Goal: Task Accomplishment & Management: Manage account settings

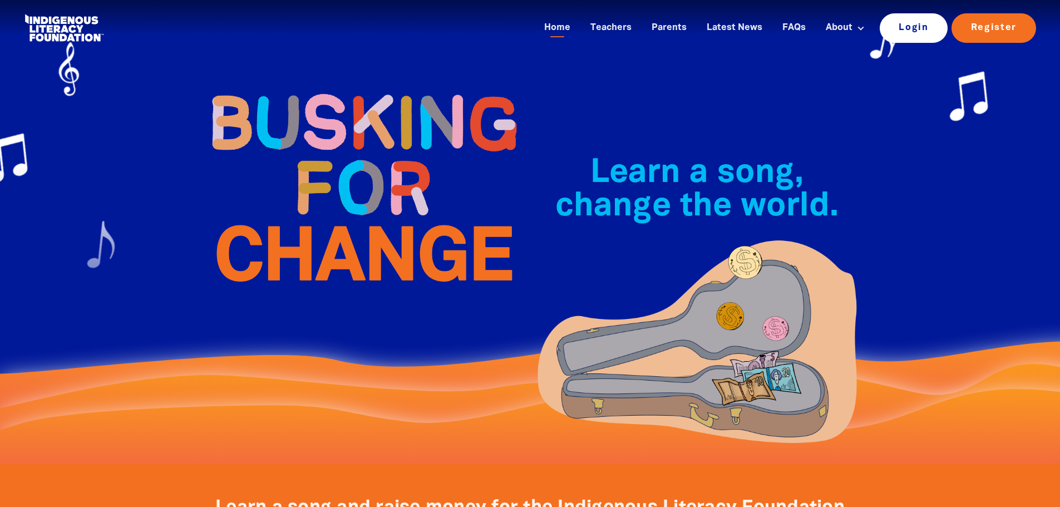
click at [917, 23] on link "Login" at bounding box center [914, 27] width 68 height 29
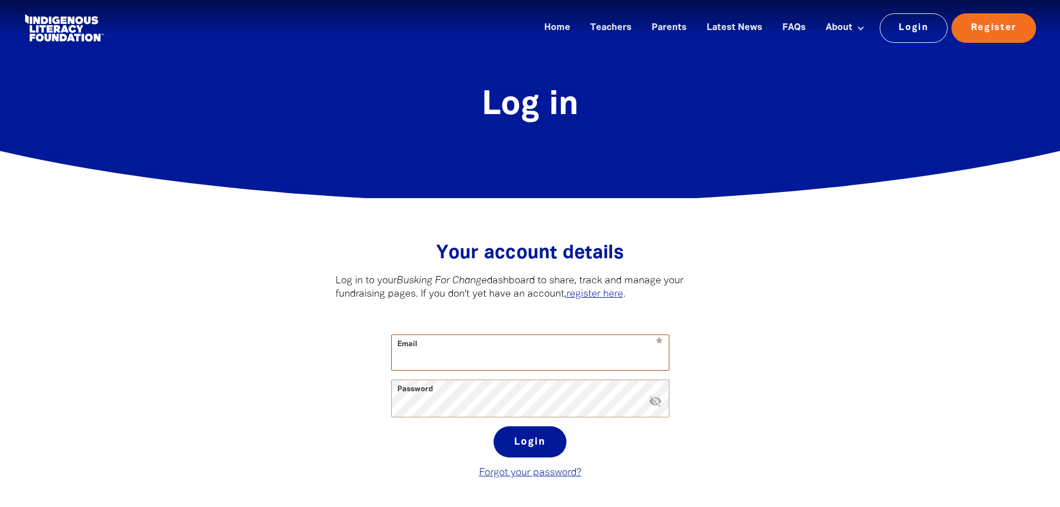
click at [487, 355] on input "Email" at bounding box center [530, 352] width 277 height 35
type input "[PERSON_NAME][EMAIL_ADDRESS][PERSON_NAME][DOMAIN_NAME]"
click at [494, 426] on button "Login" at bounding box center [530, 441] width 73 height 31
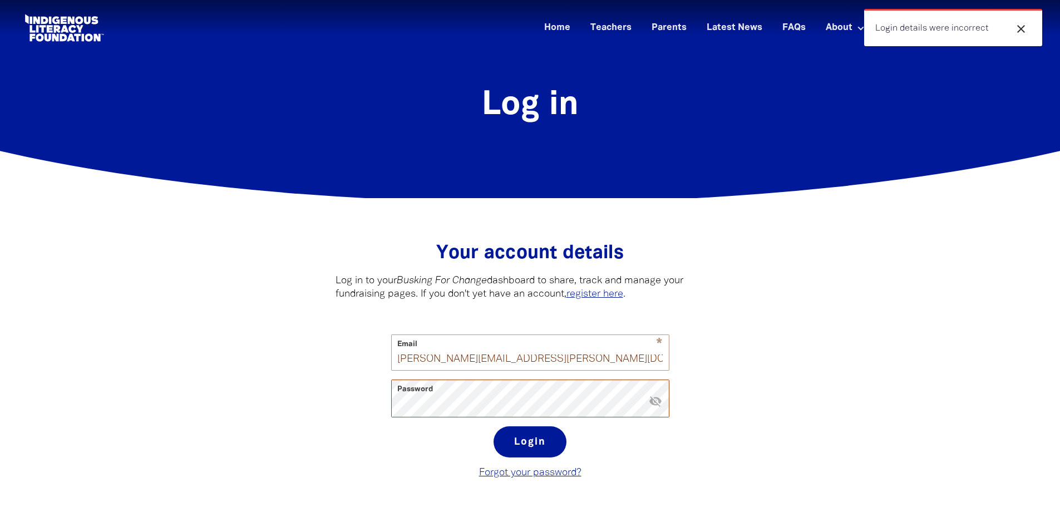
click at [321, 416] on div "Your account details﻿ Log in to your Busking For Change dashboard to share, tra…" at bounding box center [530, 361] width 423 height 237
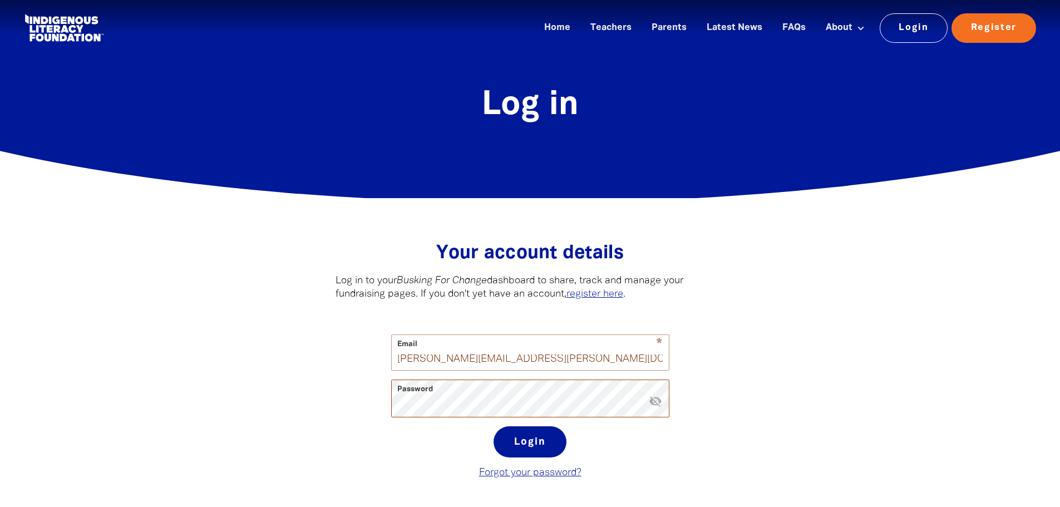
click at [494, 426] on button "Login" at bounding box center [530, 441] width 73 height 31
click at [564, 477] on link "Forgot your password?" at bounding box center [530, 472] width 102 height 9
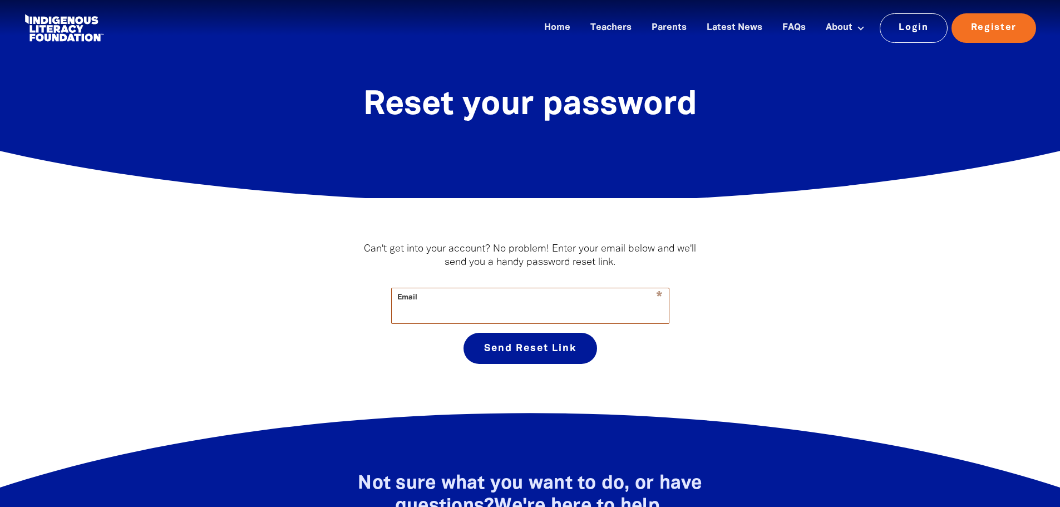
click at [442, 308] on input "Email" at bounding box center [530, 305] width 277 height 35
type input "[PERSON_NAME][EMAIL_ADDRESS][PERSON_NAME][DOMAIN_NAME]"
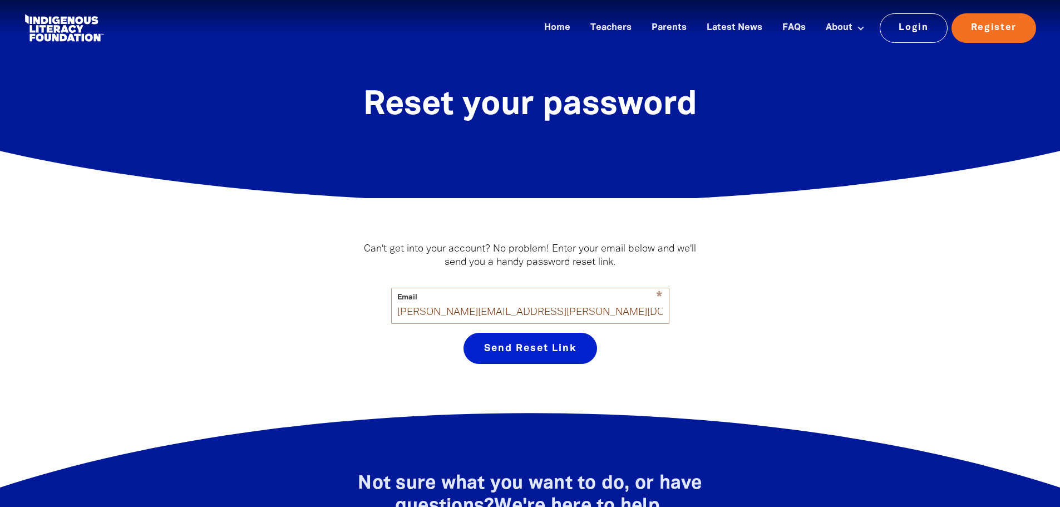
click at [531, 345] on button "Send Reset Link" at bounding box center [531, 348] width 134 height 31
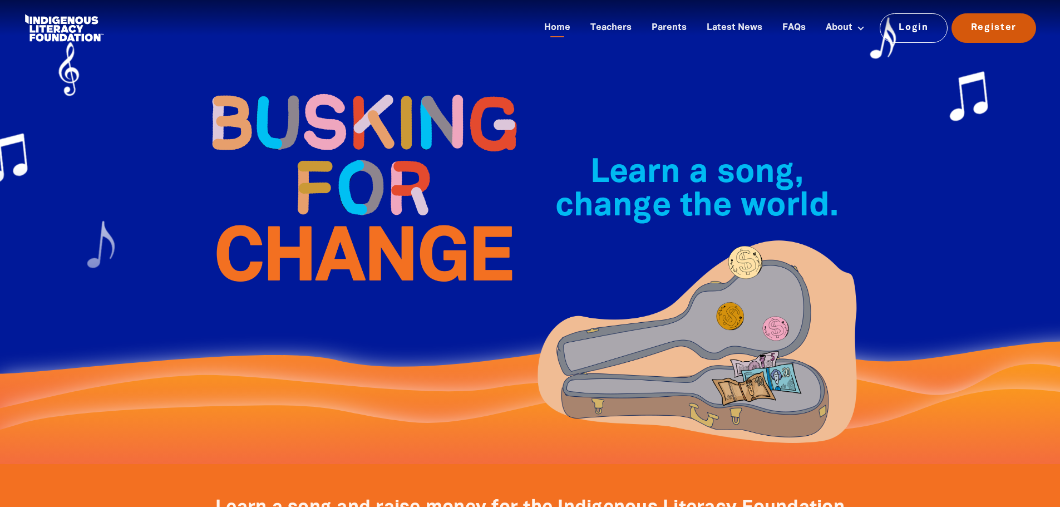
click at [984, 27] on link "Register" at bounding box center [994, 27] width 85 height 29
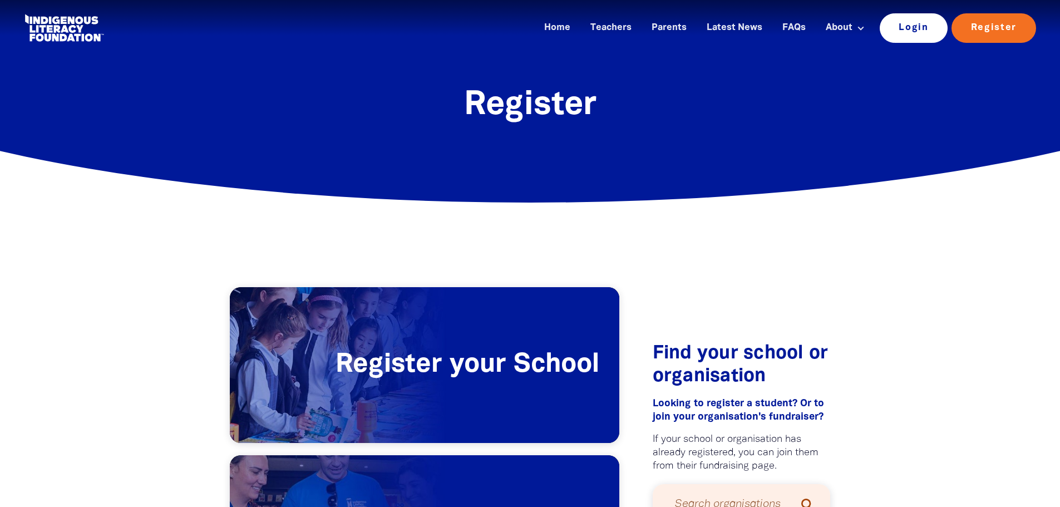
click at [911, 27] on link "Login" at bounding box center [914, 27] width 68 height 29
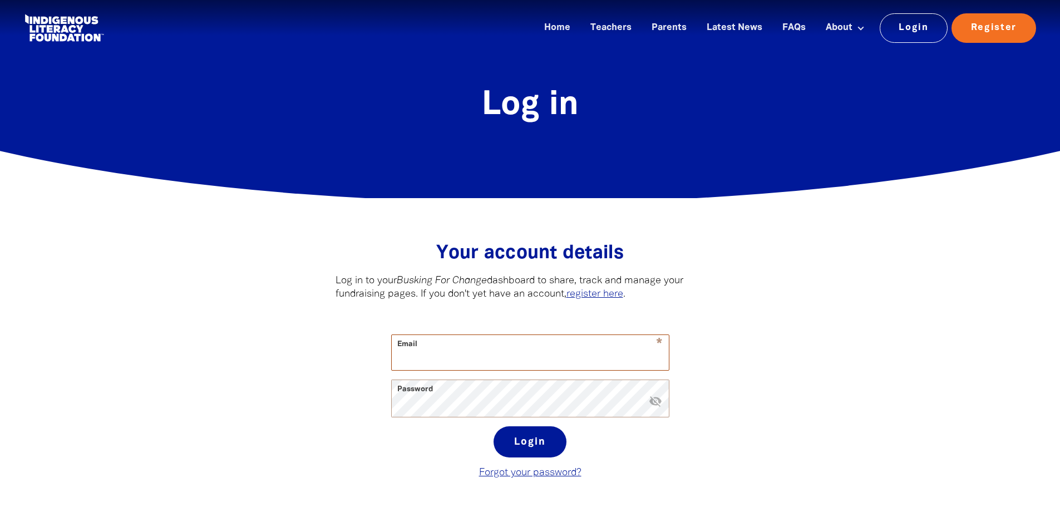
click at [494, 358] on input "Email" at bounding box center [530, 352] width 277 height 35
type input "[PERSON_NAME][EMAIL_ADDRESS][PERSON_NAME][DOMAIN_NAME]"
click at [520, 436] on button "Login" at bounding box center [530, 441] width 73 height 31
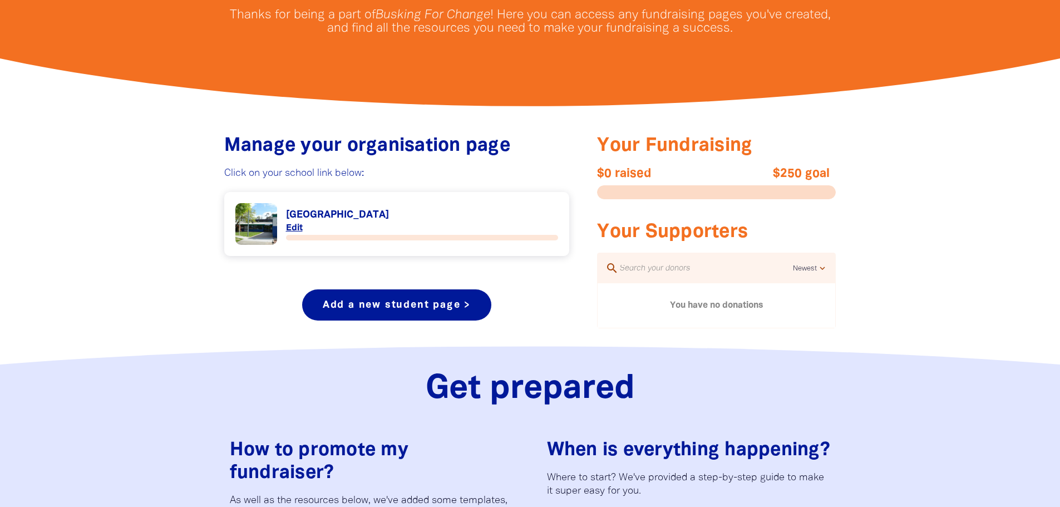
scroll to position [501, 0]
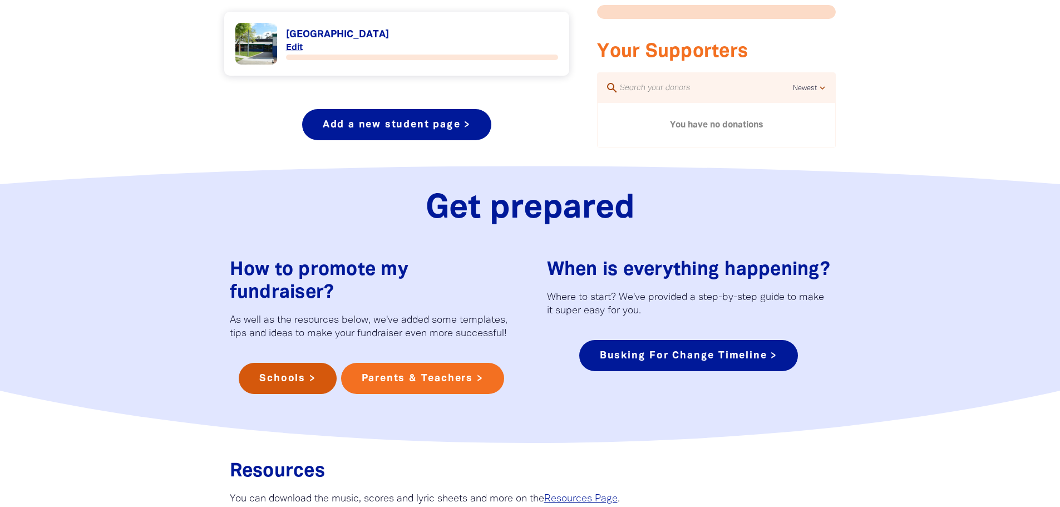
click at [296, 375] on link "Schools >" at bounding box center [287, 378] width 97 height 31
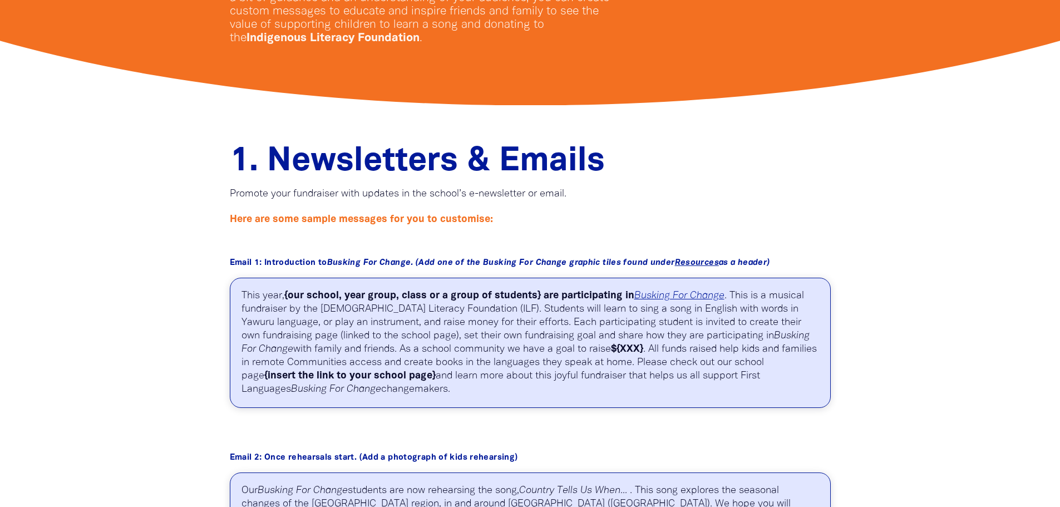
scroll to position [390, 0]
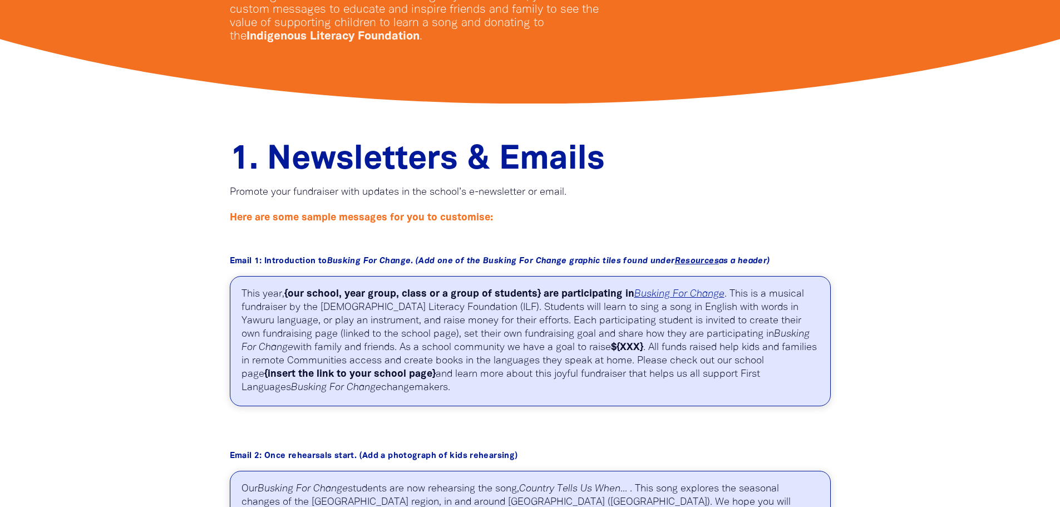
drag, startPoint x: 242, startPoint y: 291, endPoint x: 384, endPoint y: 389, distance: 172.8
click at [384, 389] on p "This year, {our school, year group, class or a group of students} are participa…" at bounding box center [530, 341] width 601 height 130
copy p "This year, {our school, year group, class or a group of students} are participa…"
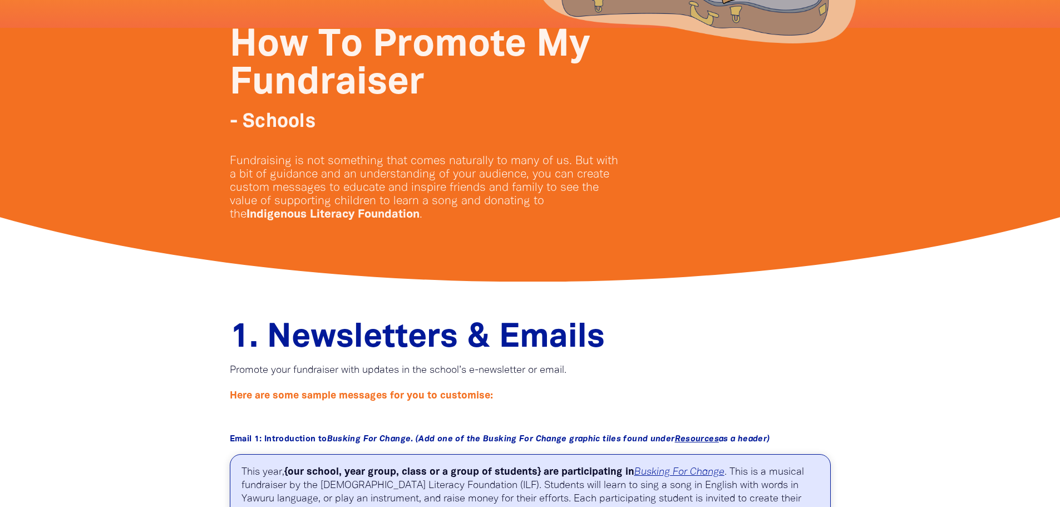
scroll to position [0, 0]
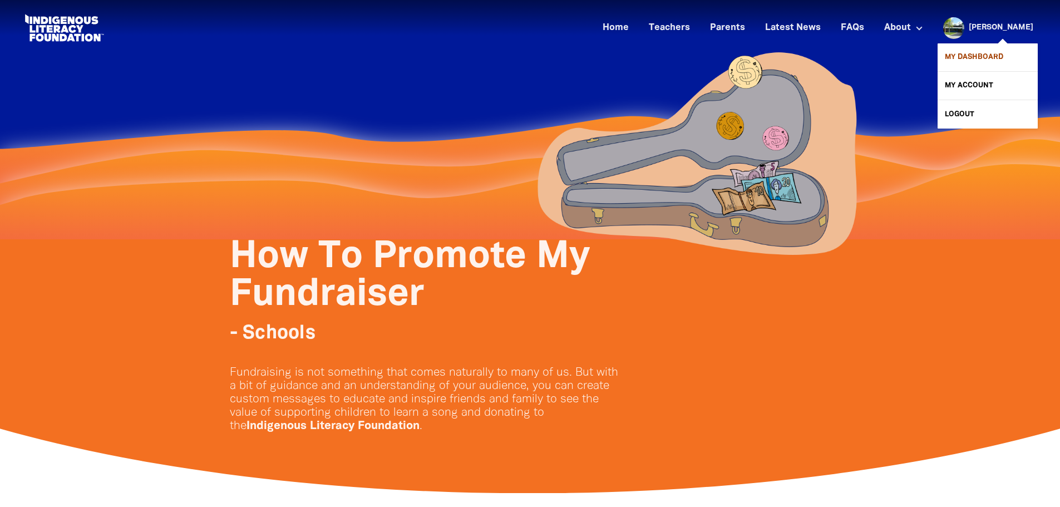
click at [979, 57] on link "My Dashboard" at bounding box center [988, 57] width 100 height 28
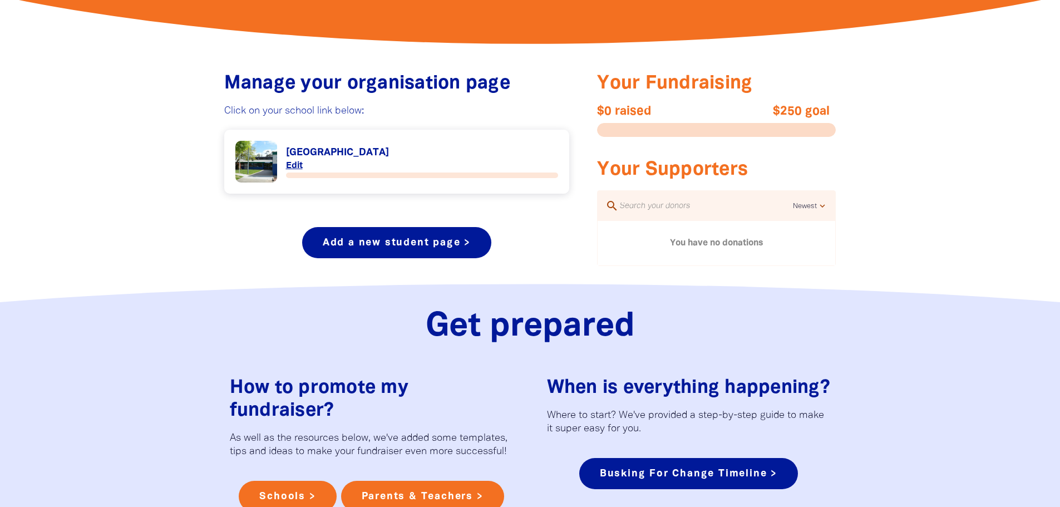
scroll to position [390, 0]
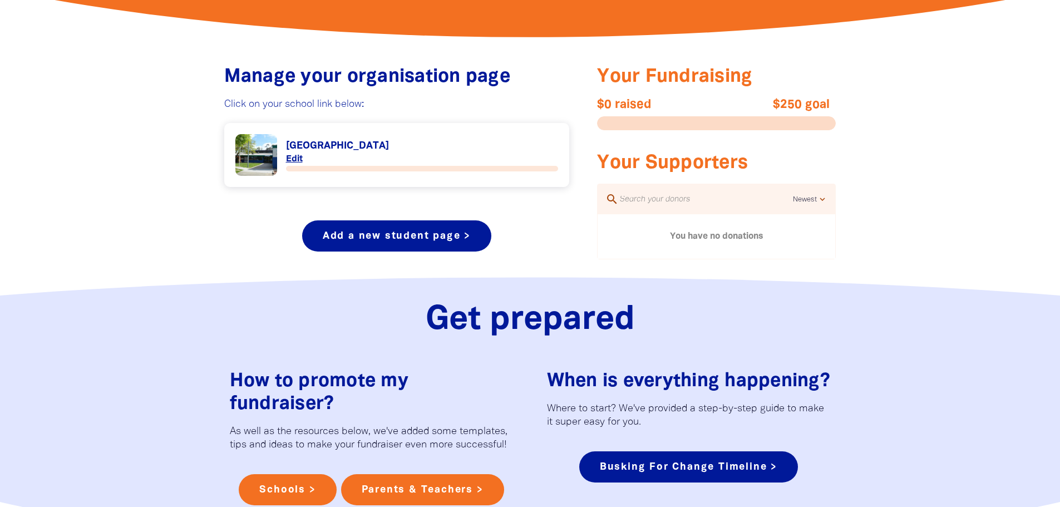
click at [271, 146] on link "Link to Kaleen Primary School" at bounding box center [396, 155] width 323 height 42
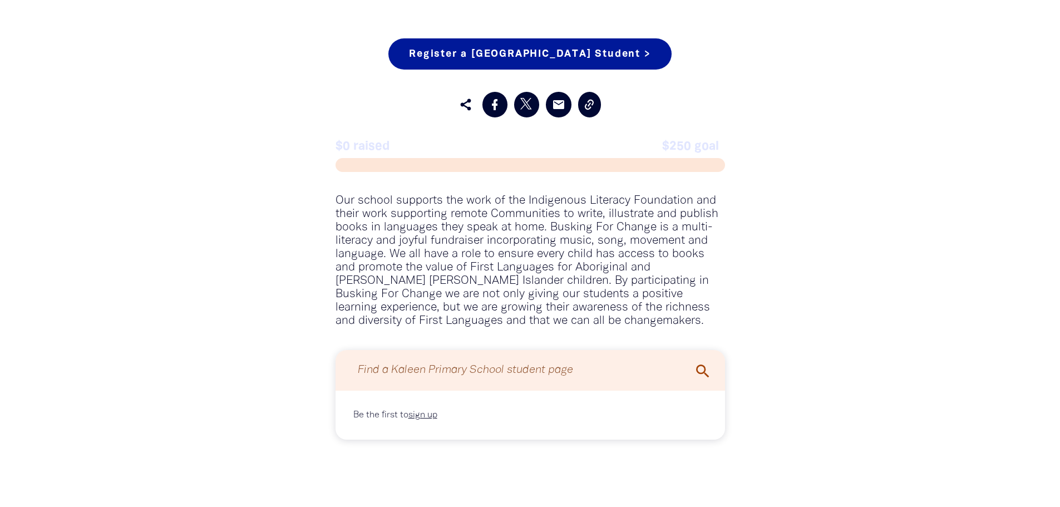
scroll to position [779, 0]
